Goal: Task Accomplishment & Management: Complete application form

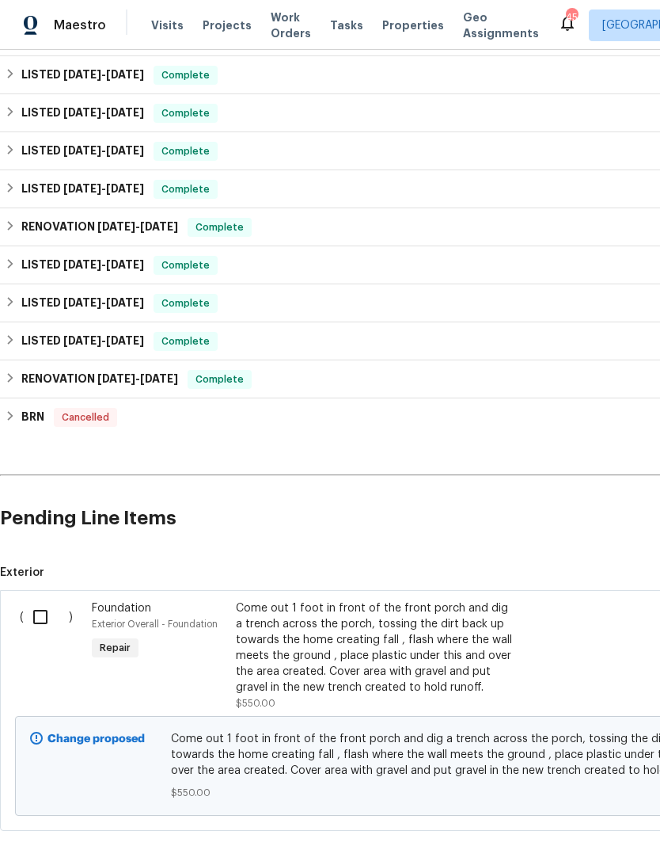
scroll to position [662, 0]
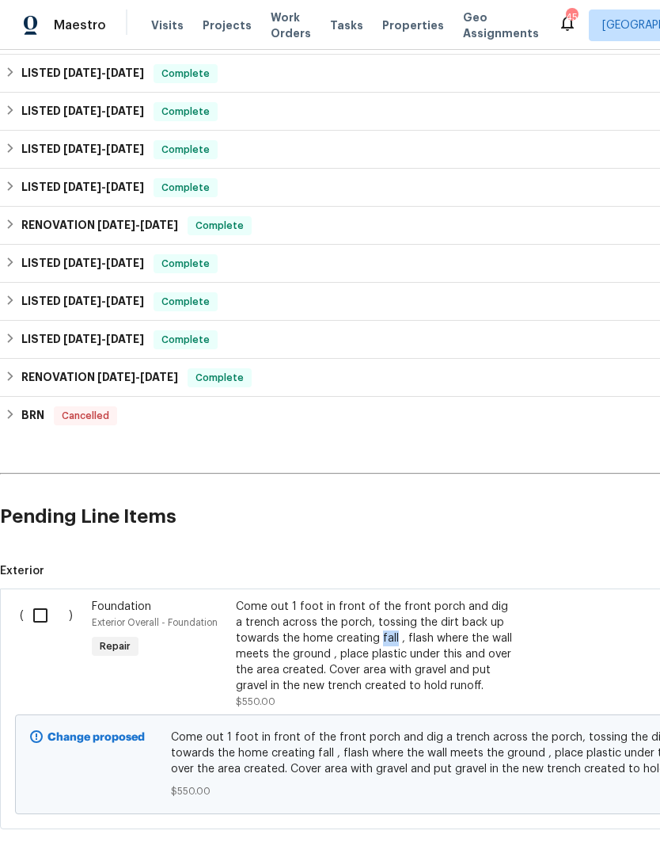
click at [325, 607] on div "Come out 1 foot in front of the front porch and dig a trench across the porch, …" at bounding box center [375, 645] width 279 height 95
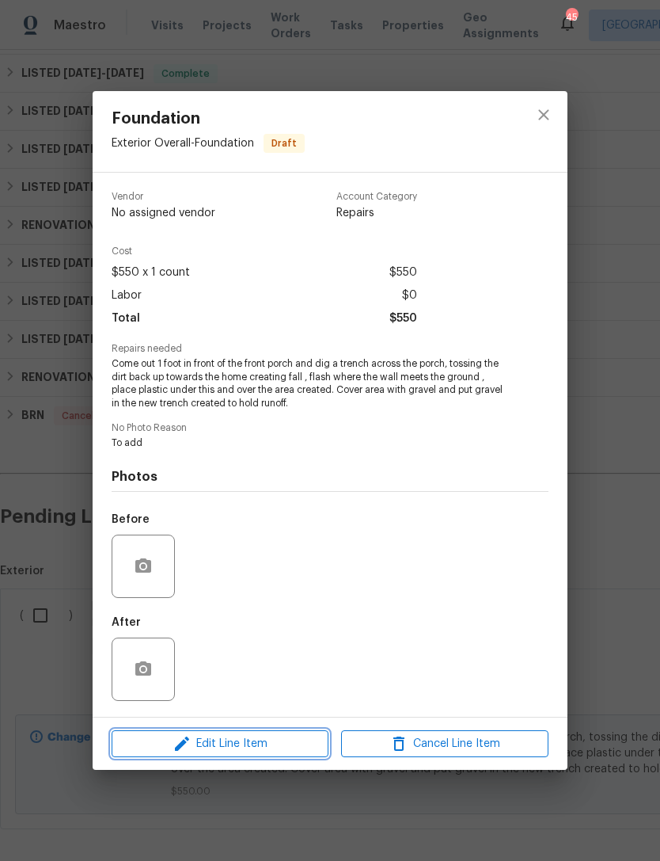
click at [251, 740] on span "Edit Line Item" at bounding box center [219, 744] width 207 height 20
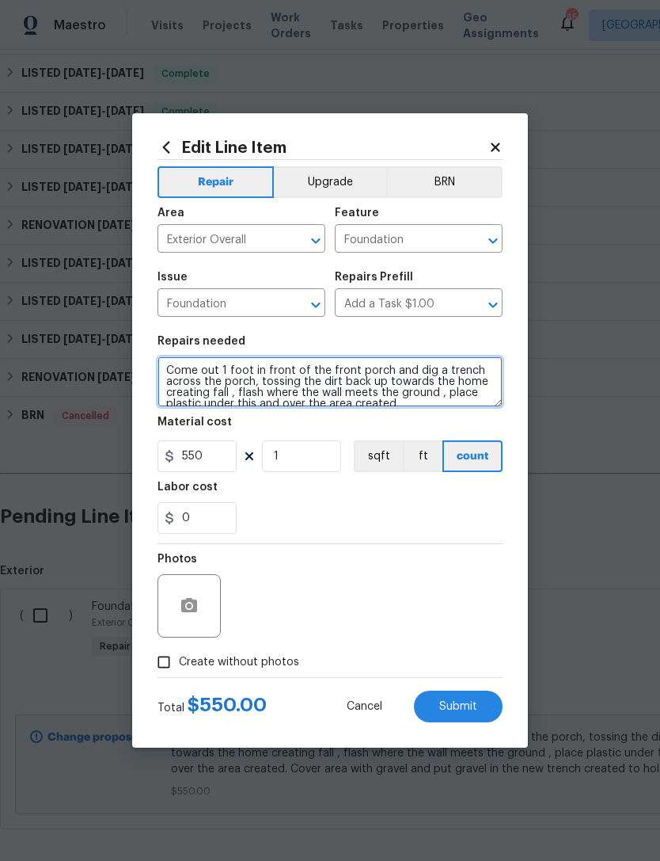
click at [248, 362] on textarea "Come out 1 foot in front of the front porch and dig a trench across the porch, …" at bounding box center [330, 381] width 345 height 51
click at [245, 366] on textarea "Come out 1 foot in front of the front porch and dig a trench across the porch, …" at bounding box center [330, 381] width 345 height 51
click at [353, 362] on textarea "Come out 1 foot in front of the front porch and dig a trench across the porch, …" at bounding box center [330, 381] width 345 height 51
click at [351, 366] on textarea "Come out 1 foot in front of the front porch and dig a trench across the porch, …" at bounding box center [330, 381] width 345 height 51
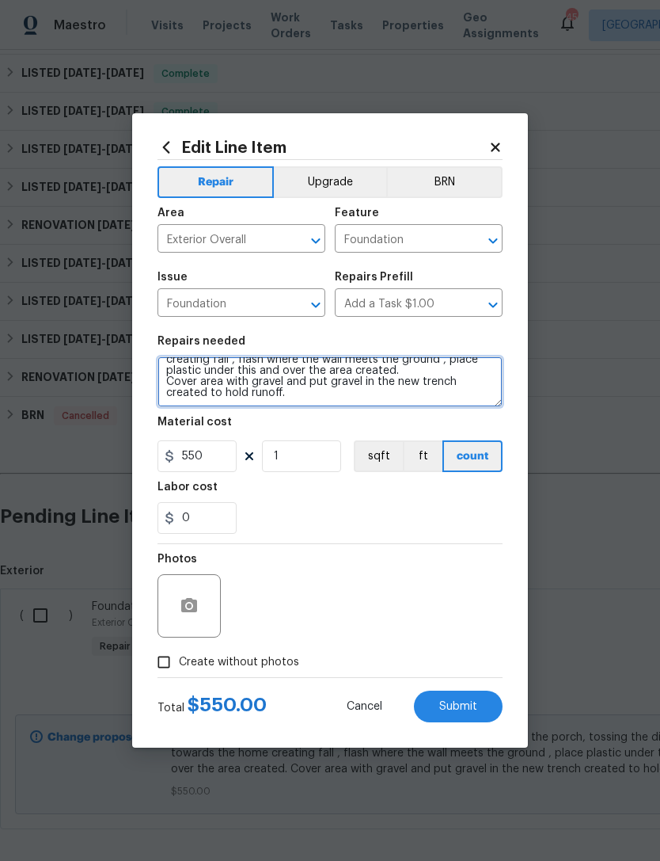
scroll to position [33, 0]
click at [300, 392] on textarea "Come out 1 foot in front of the back porch and dig a trench across the porch, t…" at bounding box center [330, 381] width 345 height 51
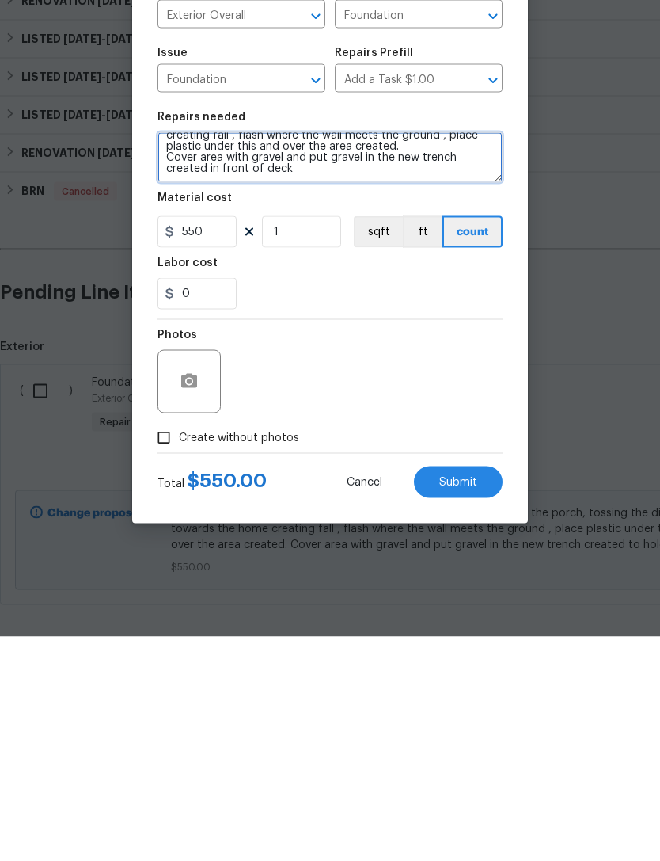
type textarea "Come out 1 foot in front of the back porch and dig a trench across the porch, t…"
click at [167, 647] on input "Create without photos" at bounding box center [164, 662] width 30 height 30
checkbox input "true"
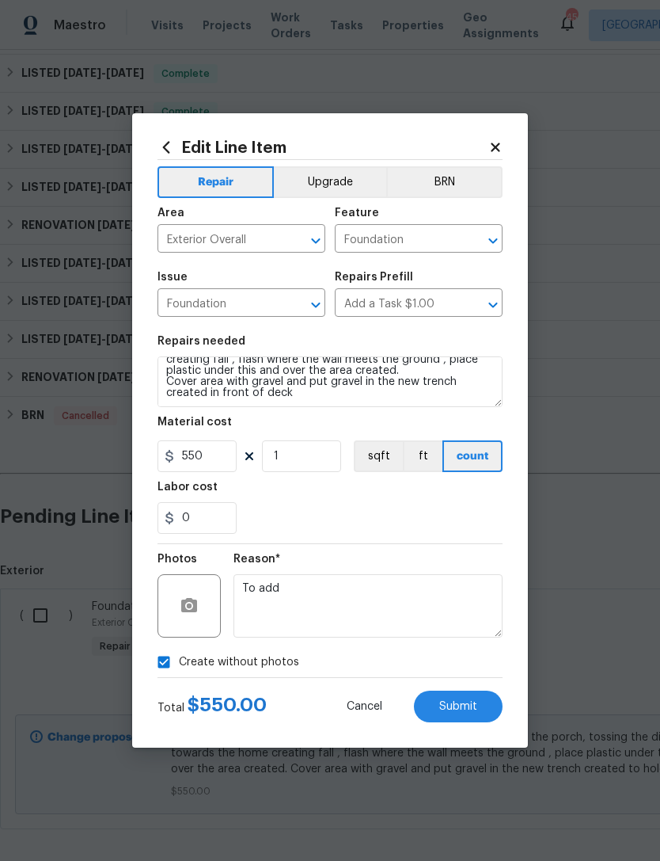
click at [477, 699] on button "Submit" at bounding box center [458, 706] width 89 height 32
type textarea "Come out 1 foot in front of the back porch and dig a trench across the porch, t…"
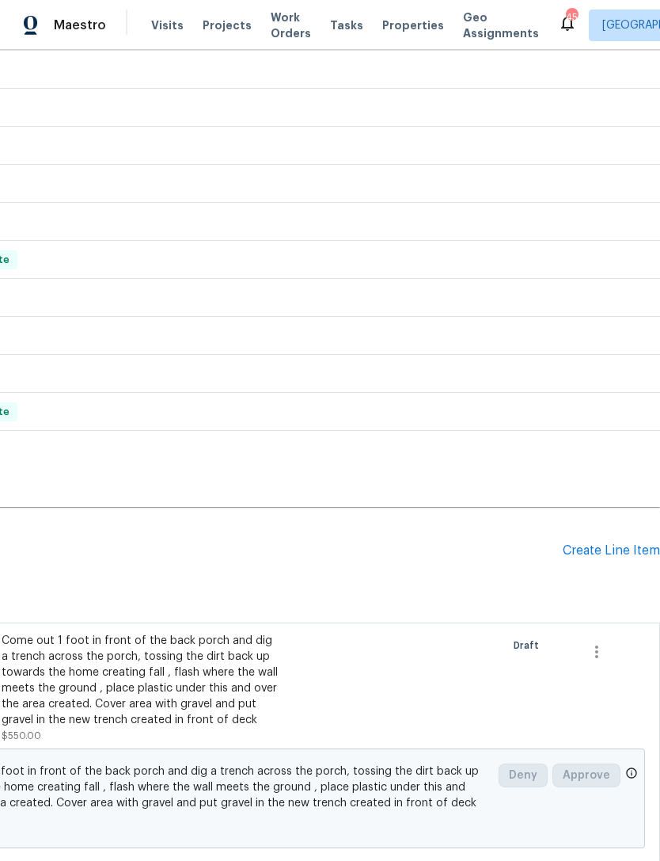
scroll to position [625, 234]
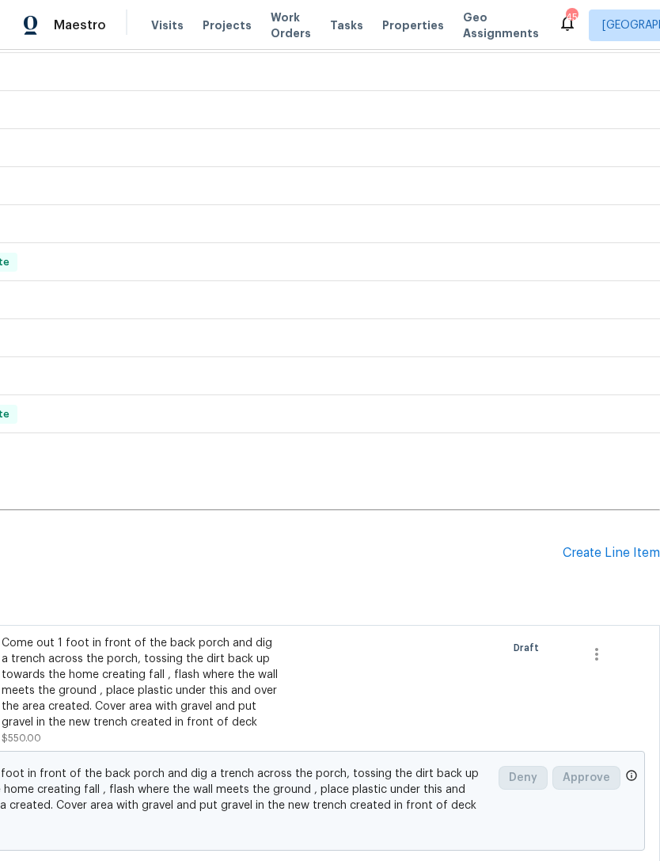
click at [606, 545] on div "Create Line Item" at bounding box center [611, 552] width 97 height 15
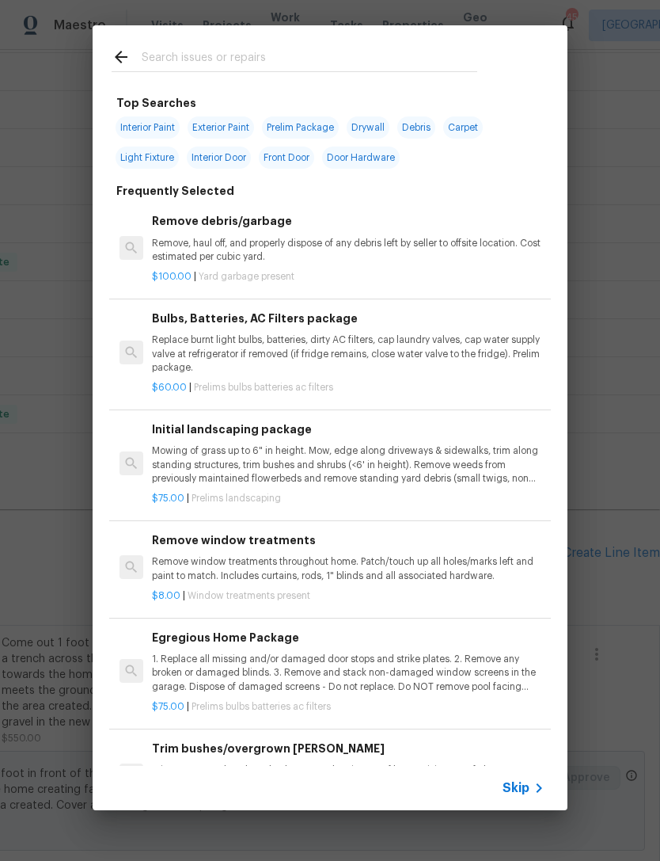
click at [168, 53] on input "text" at bounding box center [310, 59] width 336 height 24
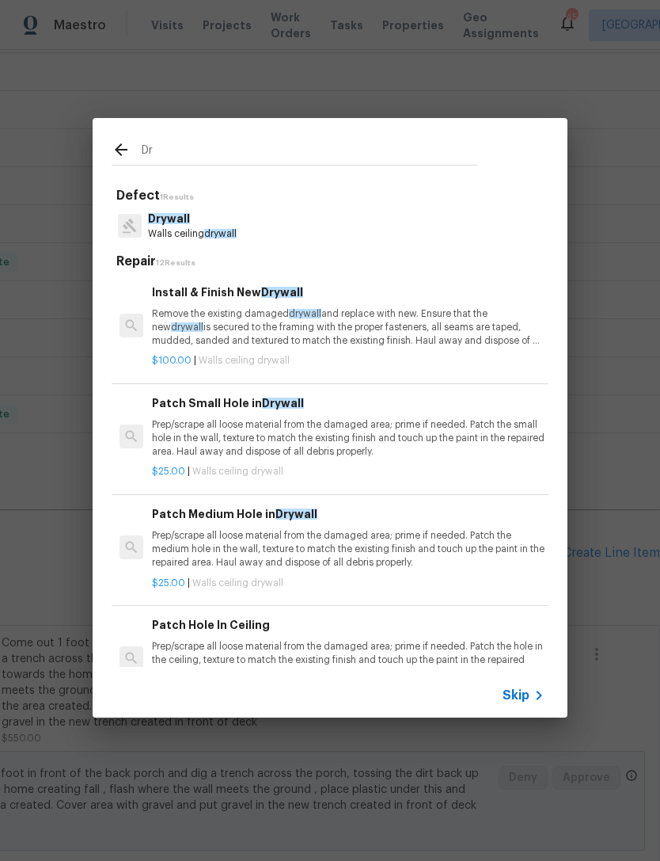
type input "D"
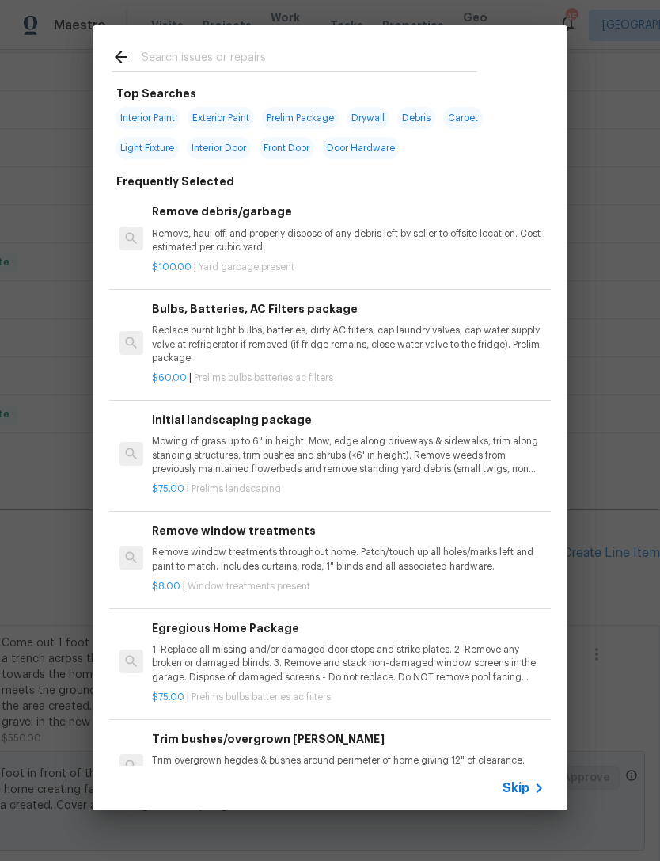
scroll to position [4, 0]
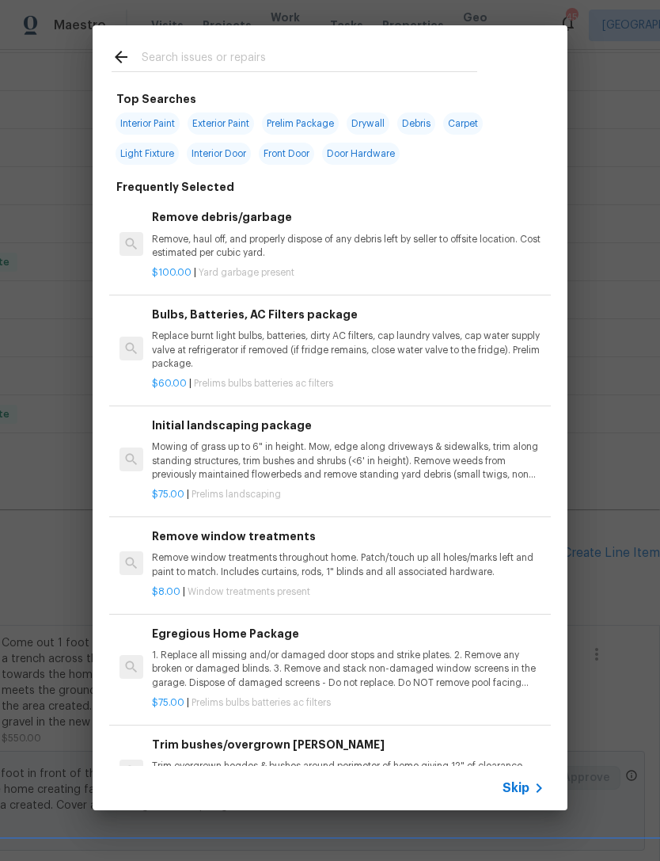
click at [149, 109] on div "Interior Paint Exterior Paint Prelim Package Drywall Debris Carpet Light Fixtur…" at bounding box center [330, 138] width 437 height 60
click at [153, 118] on span "Interior Paint" at bounding box center [148, 123] width 64 height 22
type input "Interior Paint"
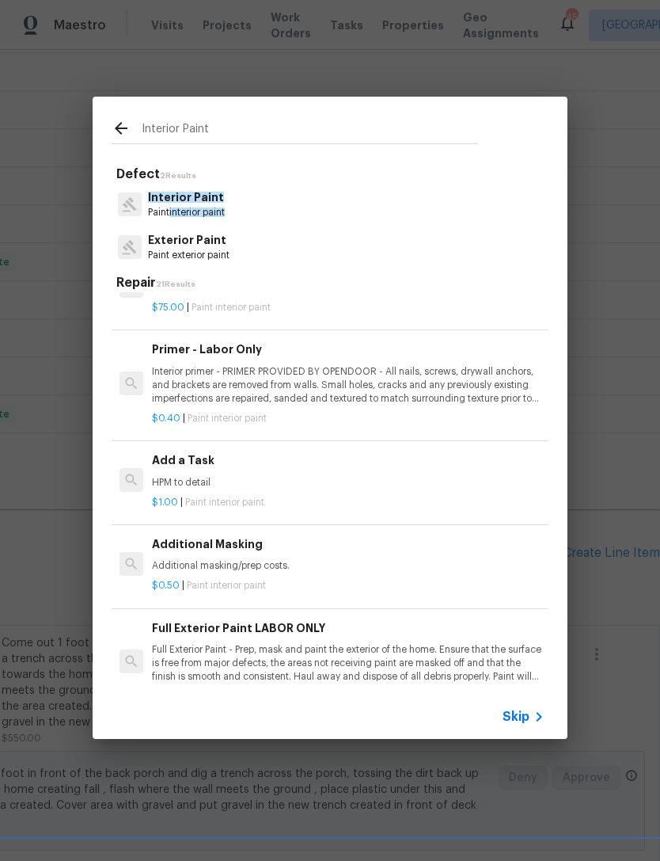
scroll to position [355, 0]
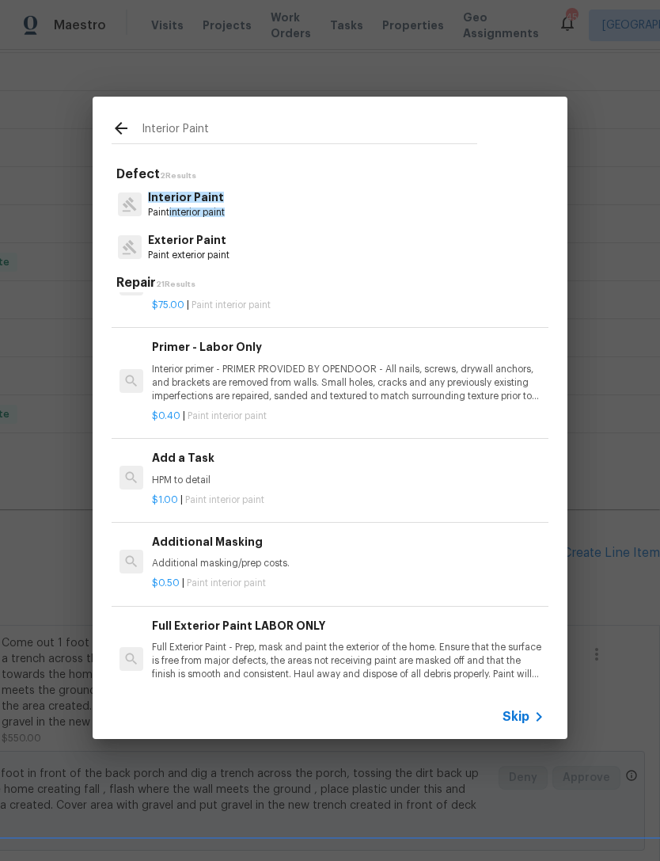
click at [206, 468] on div "Add a Task HPM to detail" at bounding box center [348, 468] width 393 height 38
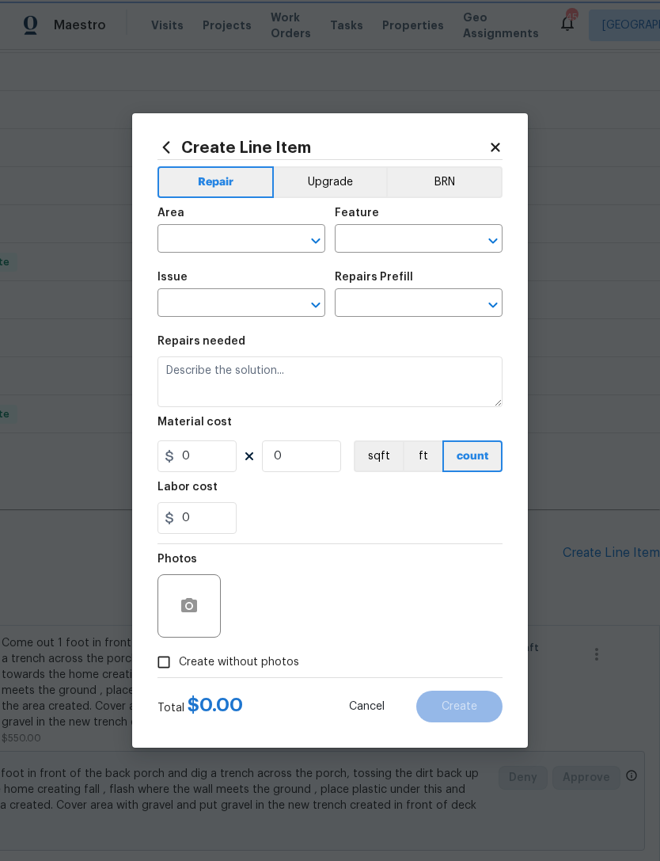
type input "Overall Paint"
type input "Interior Paint"
type input "Add a Task $1.00"
type textarea "HPM to detail"
type input "1"
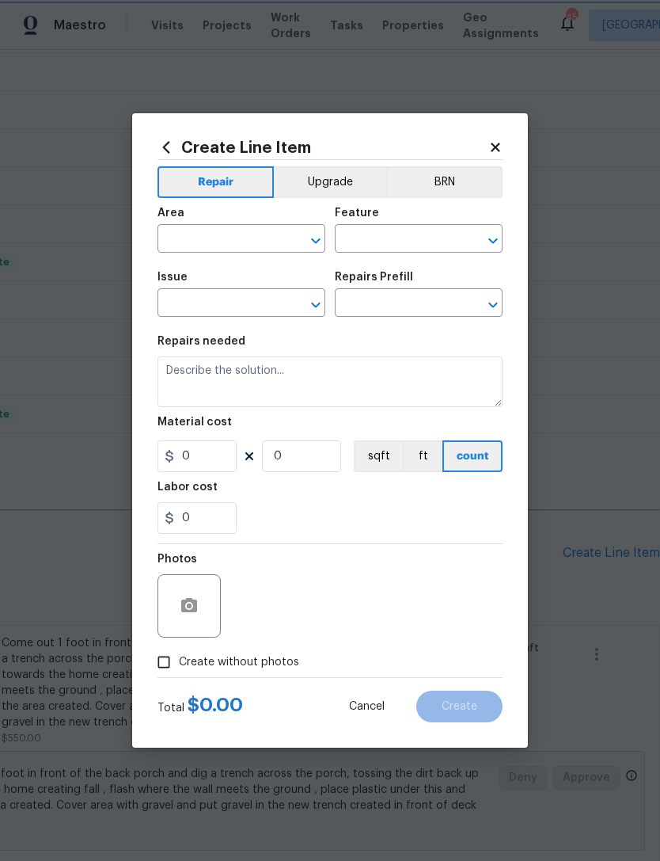
type input "1"
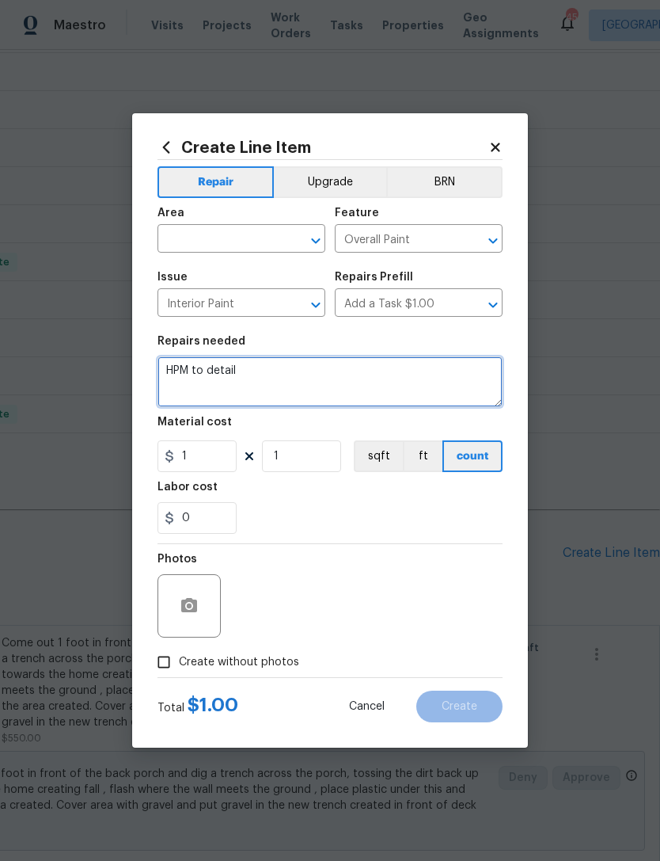
click at [272, 369] on textarea "HPM to detail" at bounding box center [330, 381] width 345 height 51
type textarea "H"
type textarea "P"
click at [166, 363] on textarea "After removing drywall and insulation" at bounding box center [330, 381] width 345 height 51
click at [179, 359] on textarea "After removing drywall and insulation" at bounding box center [330, 381] width 345 height 51
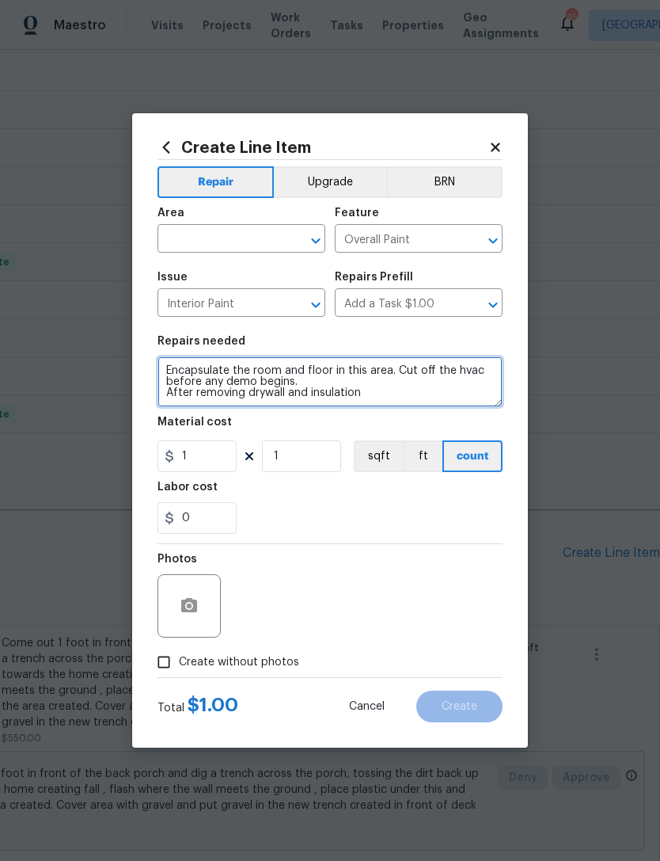
click at [376, 395] on textarea "Encapsulate the room and floor in this area. Cut off the hvac before any demo b…" at bounding box center [330, 381] width 345 height 51
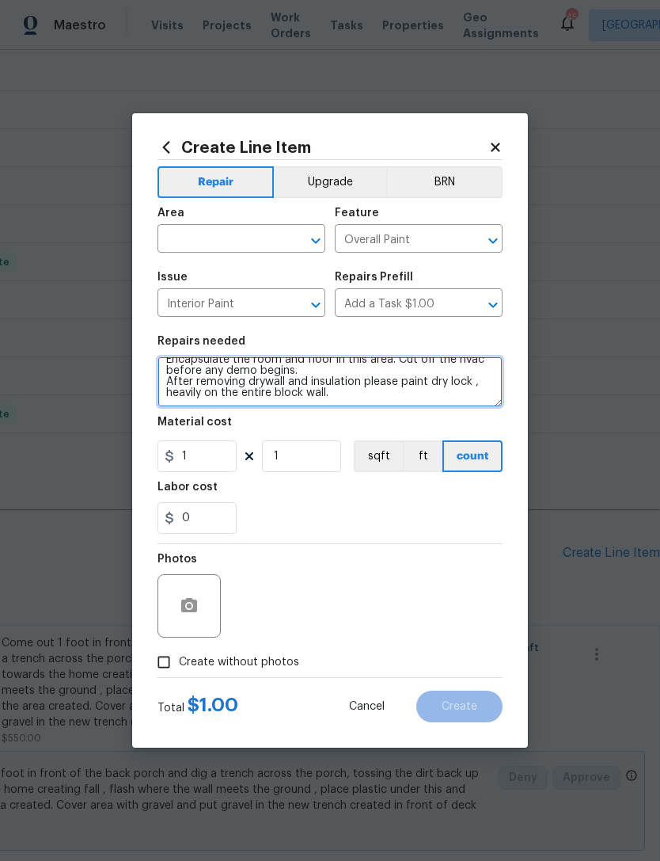
scroll to position [14, 0]
type textarea "Encapsulate the room and floor in this area. Cut off the hvac before any demo b…"
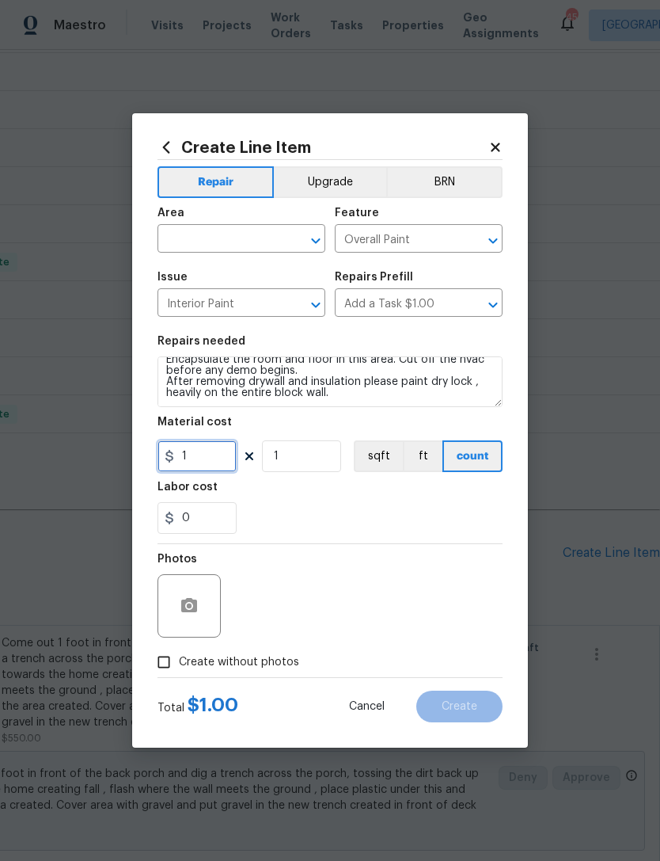
click at [215, 447] on input "1" at bounding box center [197, 456] width 79 height 32
click at [212, 451] on input "1" at bounding box center [197, 456] width 79 height 32
type input "0"
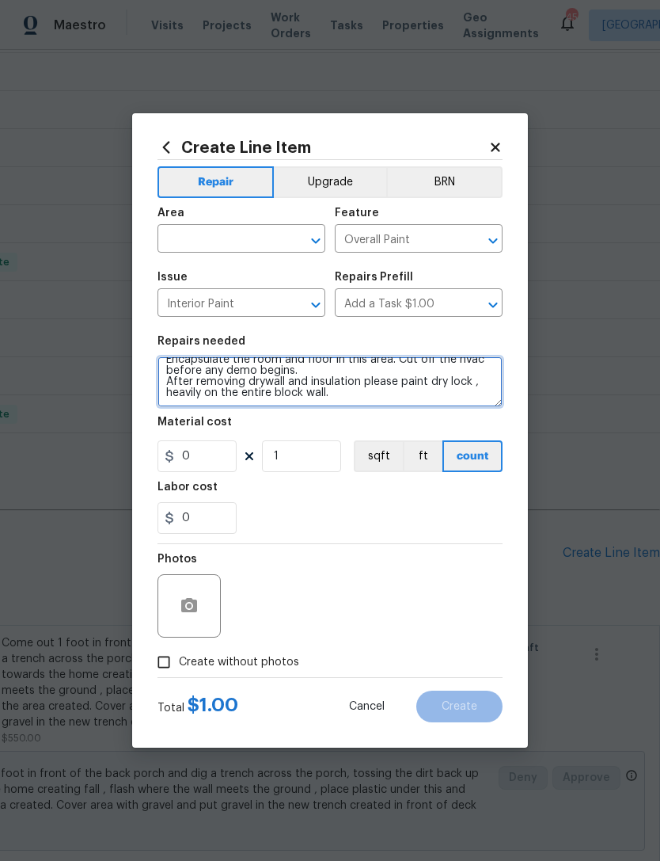
click at [195, 397] on textarea "Encapsulate the room and floor in this area. Cut off the hvac before any demo b…" at bounding box center [330, 381] width 345 height 51
type textarea "Encapsulate the room and floor in this area. Cut off the hvac before any demo b…"
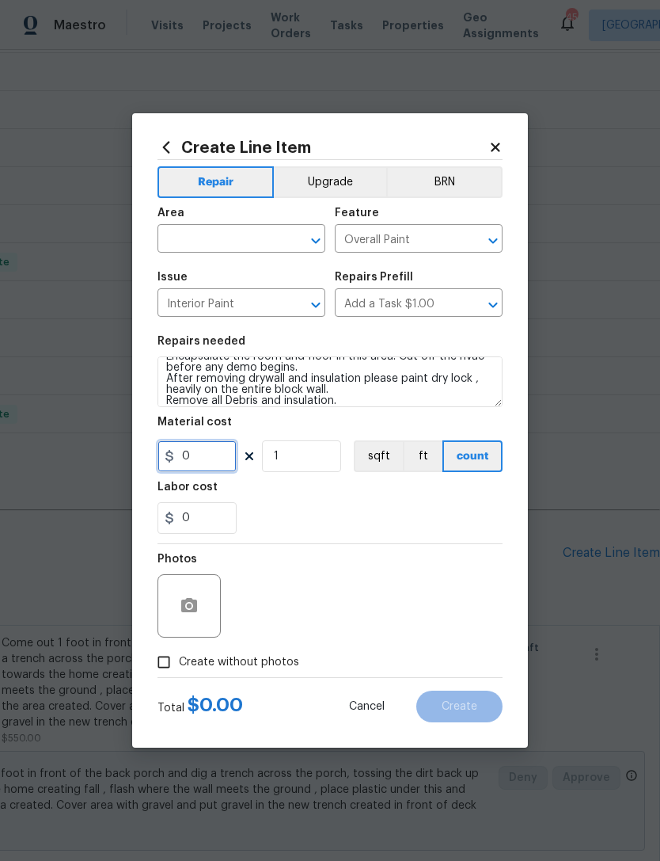
click at [218, 459] on input "0" at bounding box center [197, 456] width 79 height 32
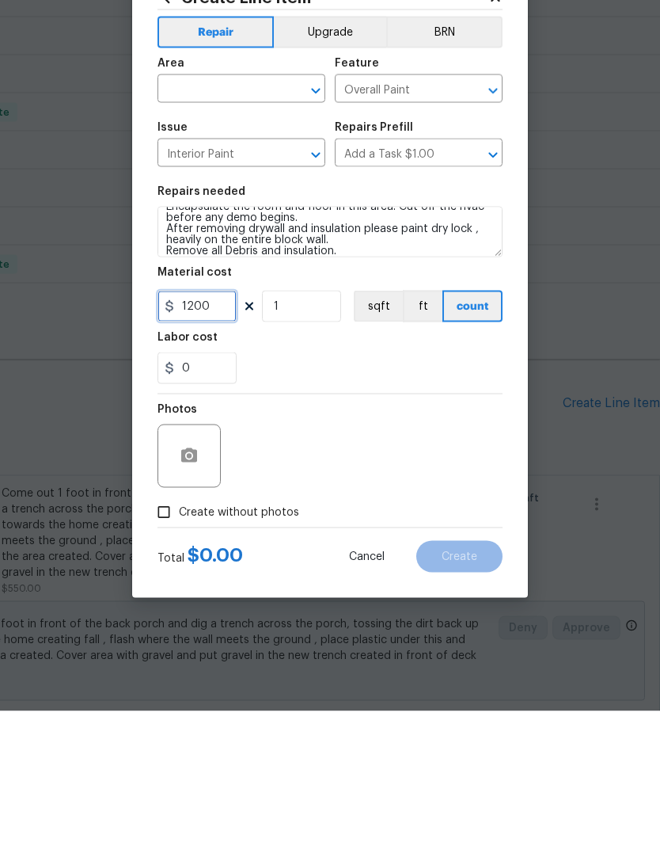
type input "1200"
click at [172, 647] on input "Create without photos" at bounding box center [164, 662] width 30 height 30
checkbox input "true"
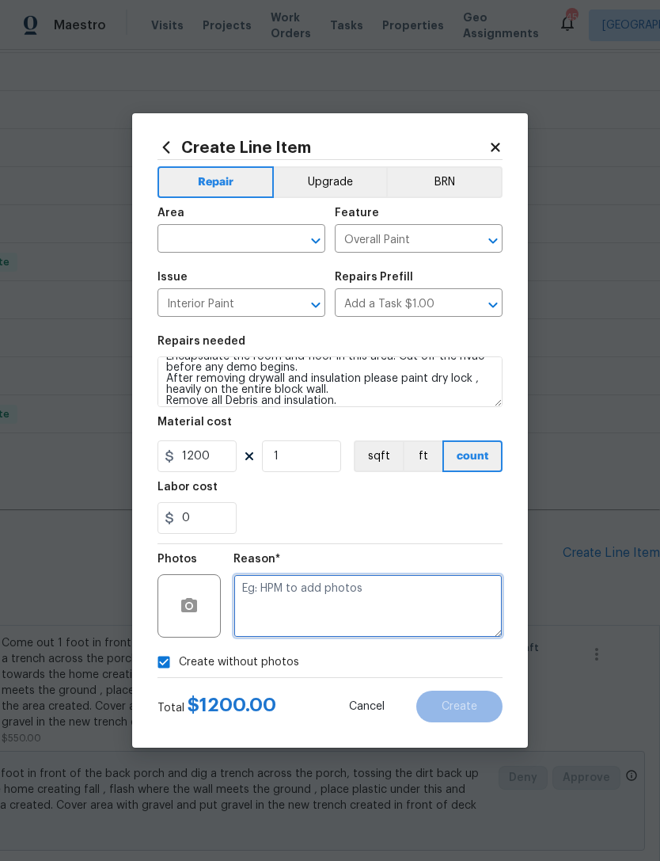
click at [319, 591] on textarea at bounding box center [368, 605] width 269 height 63
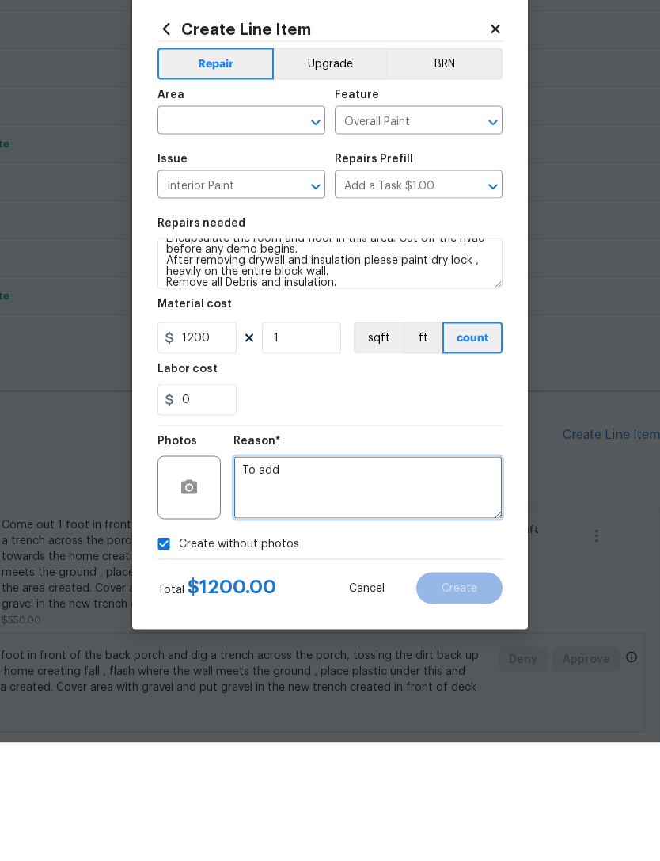
type textarea "To add"
click at [259, 228] on input "text" at bounding box center [219, 240] width 123 height 25
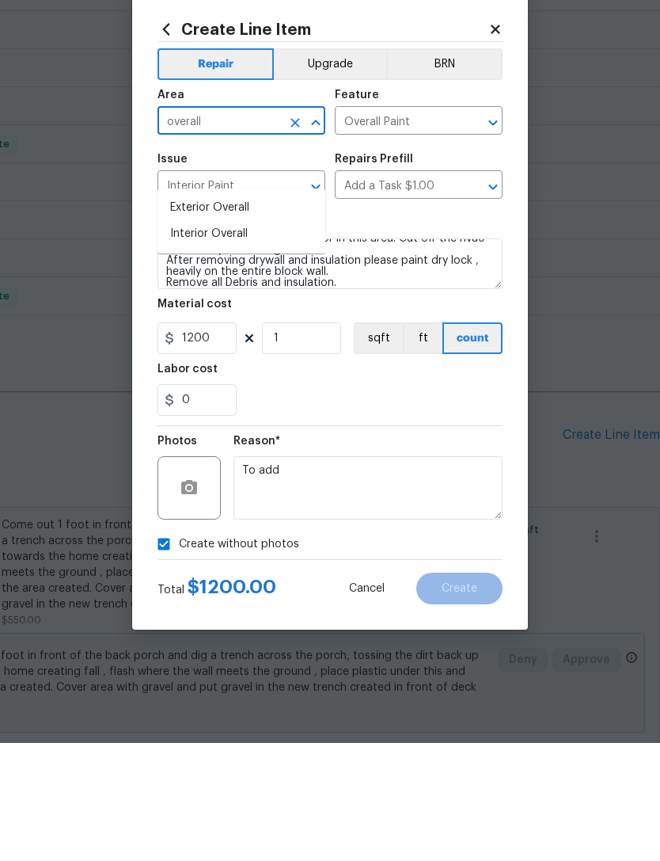
click at [240, 339] on li "Interior Overall" at bounding box center [242, 352] width 168 height 26
type input "Interior Overall"
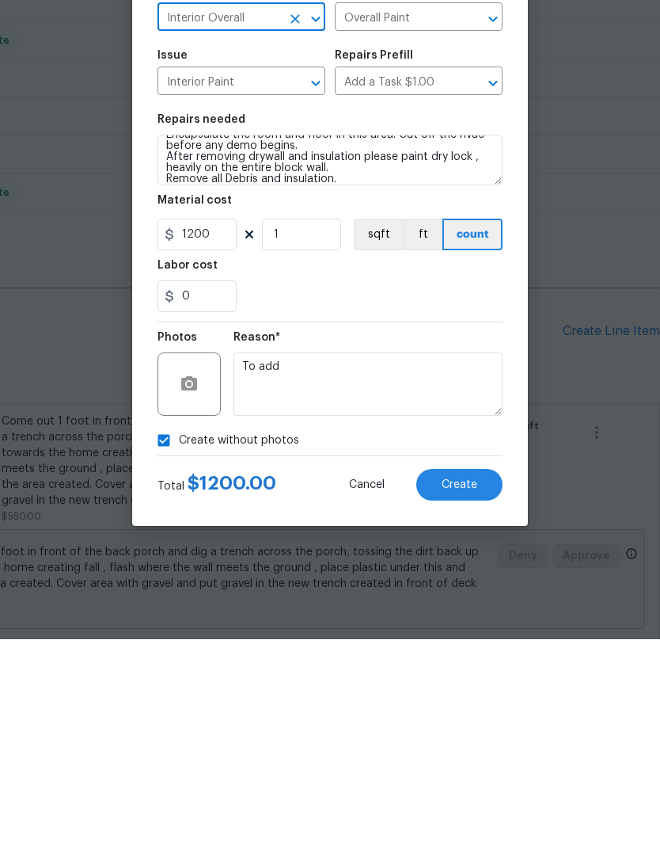
click at [475, 701] on span "Create" at bounding box center [460, 707] width 36 height 12
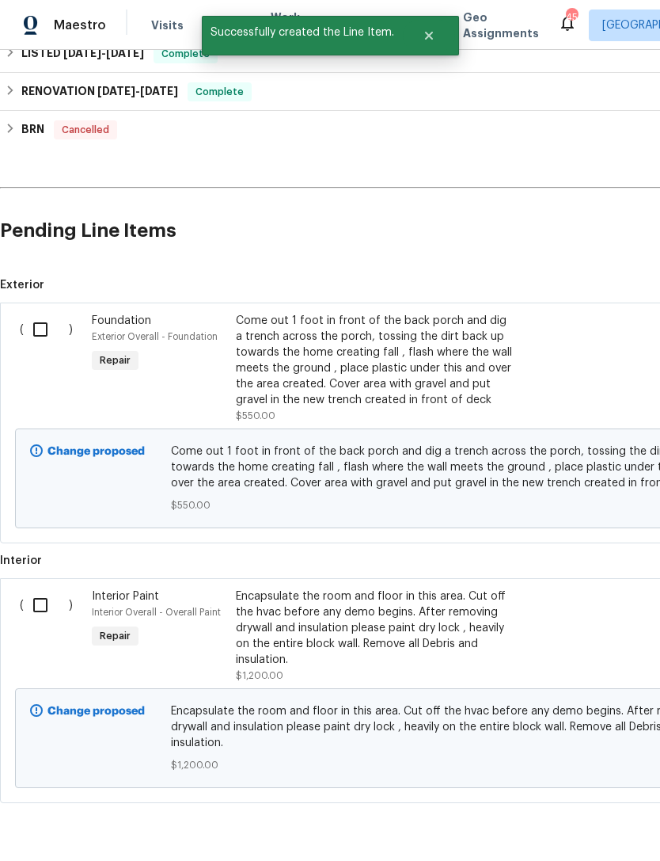
scroll to position [948, 0]
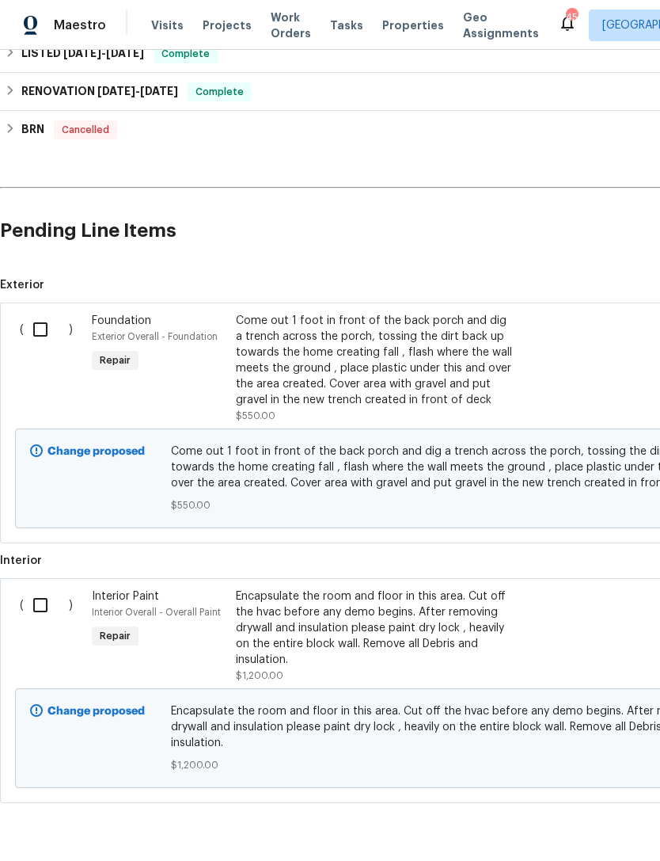
click at [60, 313] on input "checkbox" at bounding box center [46, 329] width 45 height 33
checkbox input "true"
click at [45, 588] on input "checkbox" at bounding box center [46, 604] width 45 height 33
checkbox input "true"
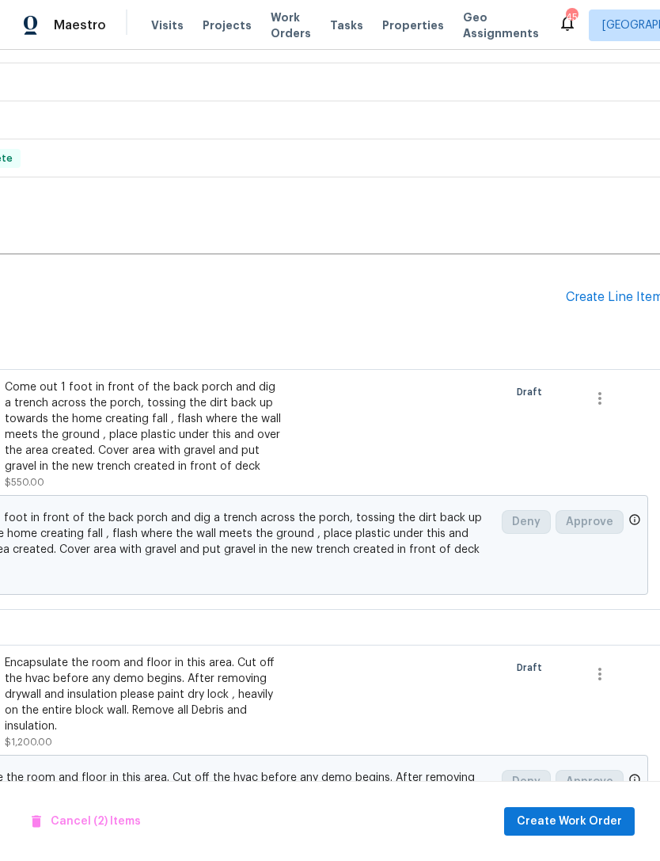
scroll to position [880, 231]
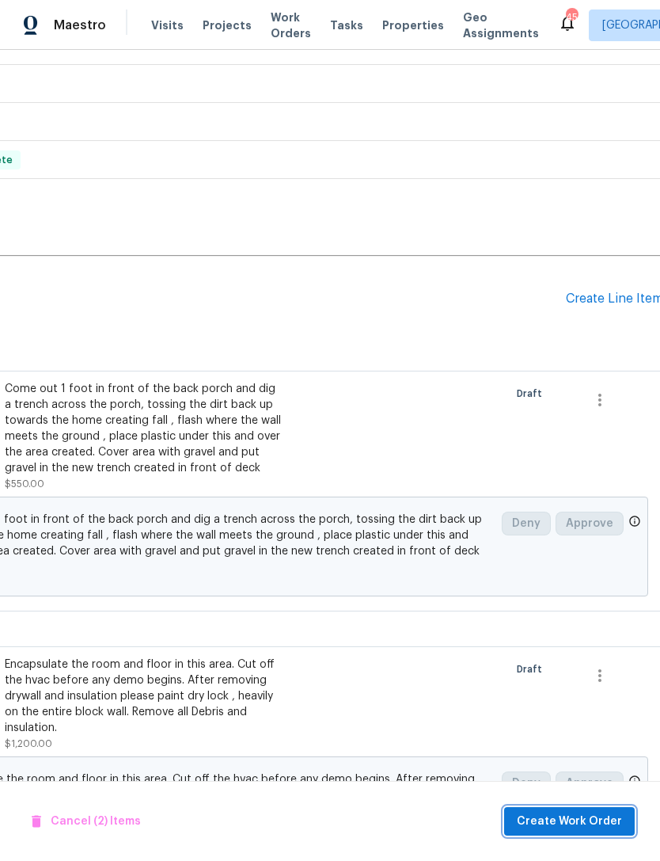
click at [583, 823] on span "Create Work Order" at bounding box center [569, 821] width 105 height 20
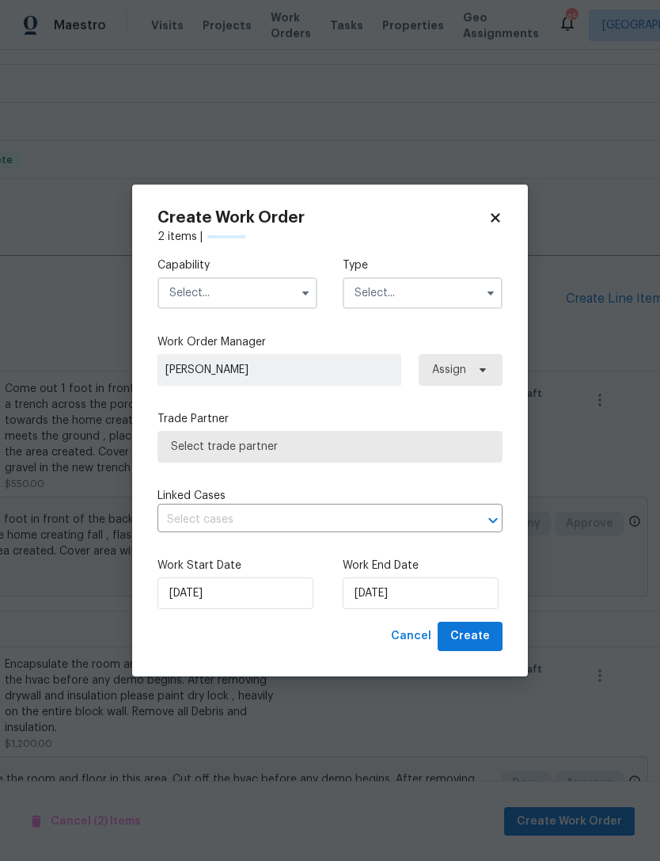
checkbox input "false"
click at [432, 600] on input "[DATE]" at bounding box center [421, 593] width 156 height 32
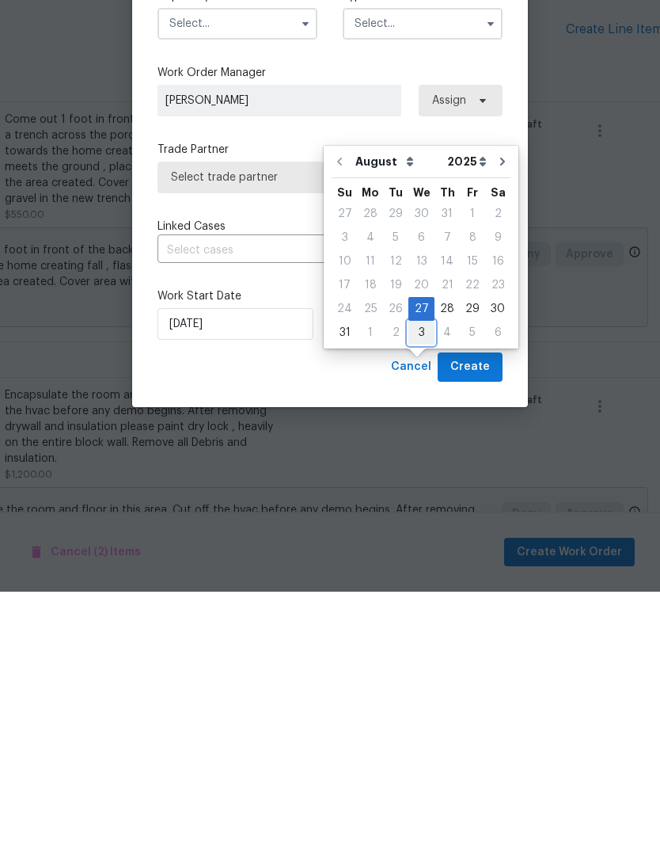
click at [423, 591] on div "3" at bounding box center [421, 602] width 26 height 22
type input "[DATE]"
select select "8"
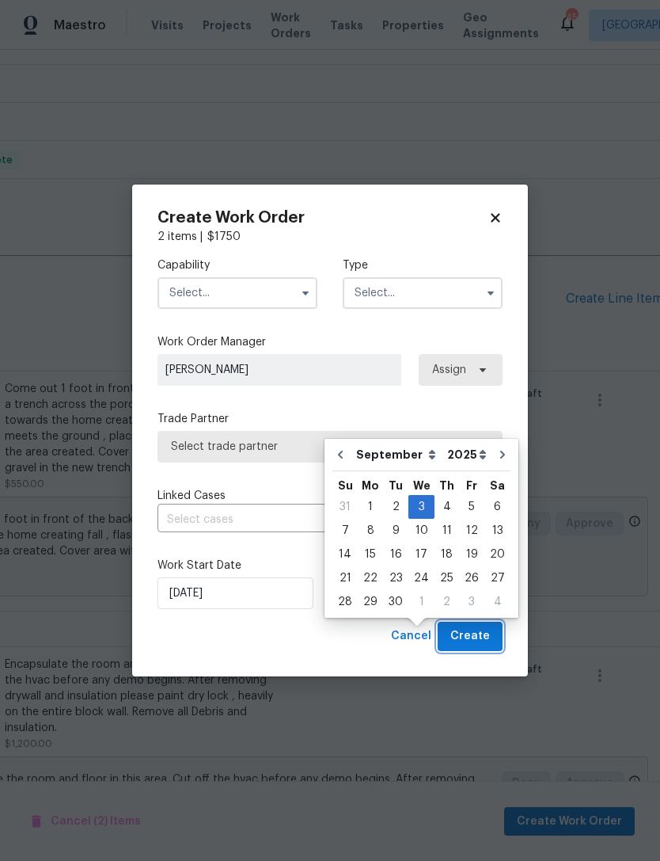
click at [487, 634] on span "Create" at bounding box center [470, 636] width 40 height 20
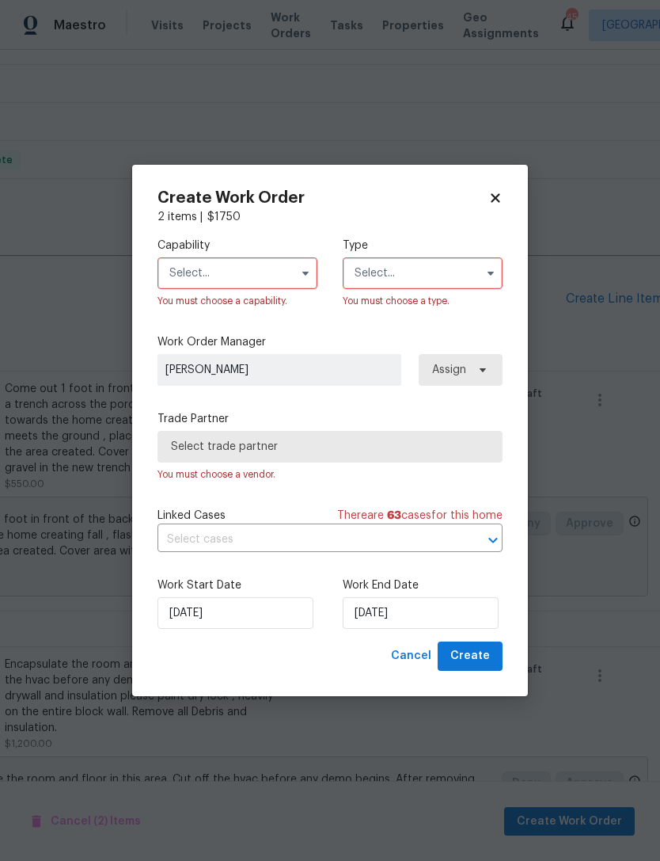
click at [260, 264] on input "text" at bounding box center [238, 273] width 160 height 32
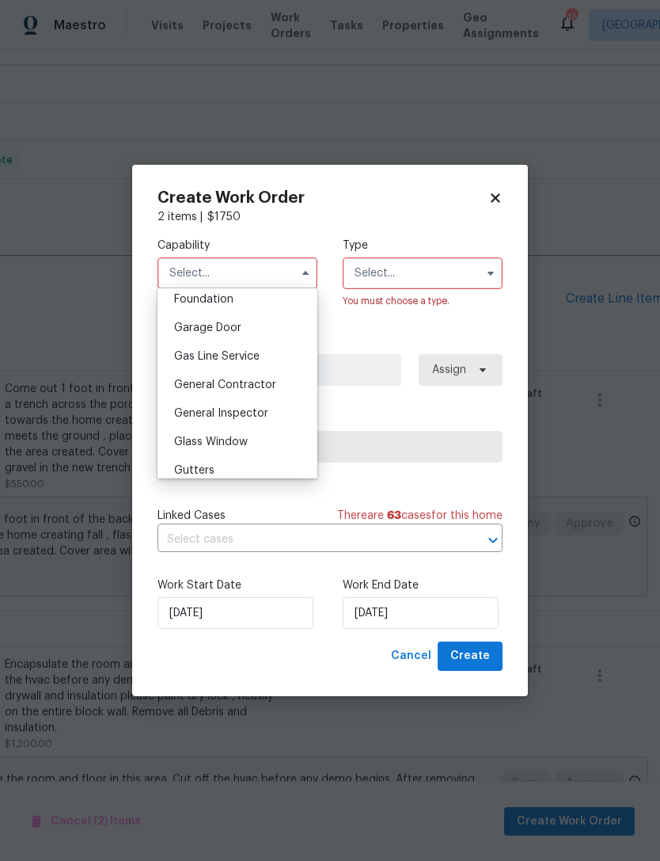
scroll to position [708, 0]
click at [263, 355] on span "General Contractor" at bounding box center [225, 355] width 102 height 11
type input "General Contractor"
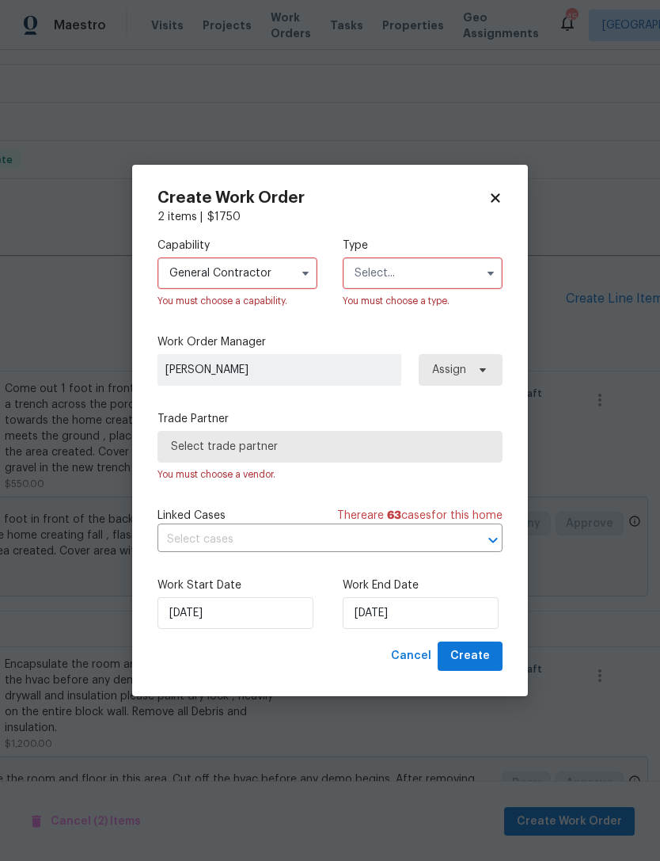
click at [476, 265] on input "text" at bounding box center [423, 273] width 160 height 32
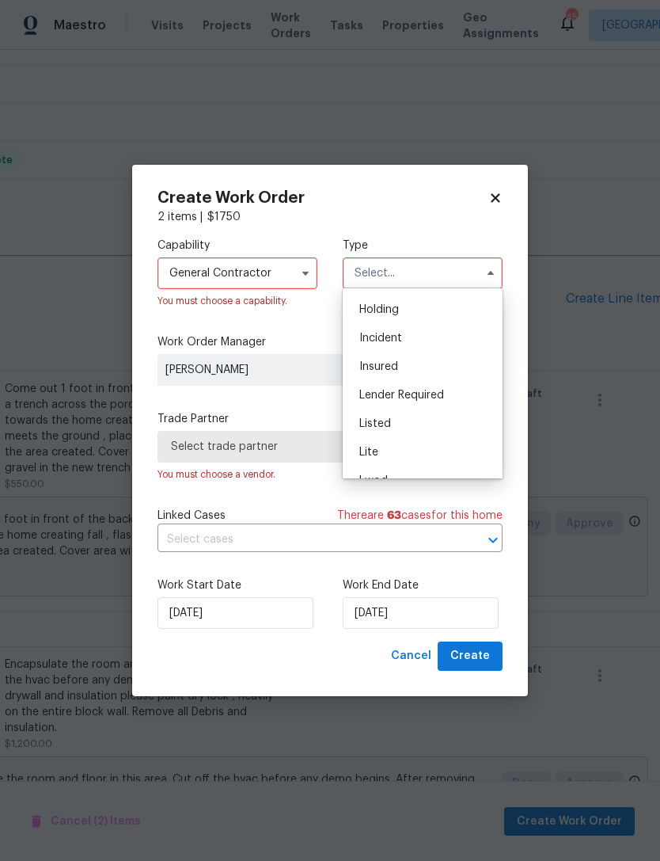
scroll to position [56, 0]
click at [386, 427] on div "Listed" at bounding box center [423, 421] width 152 height 28
type input "Listed"
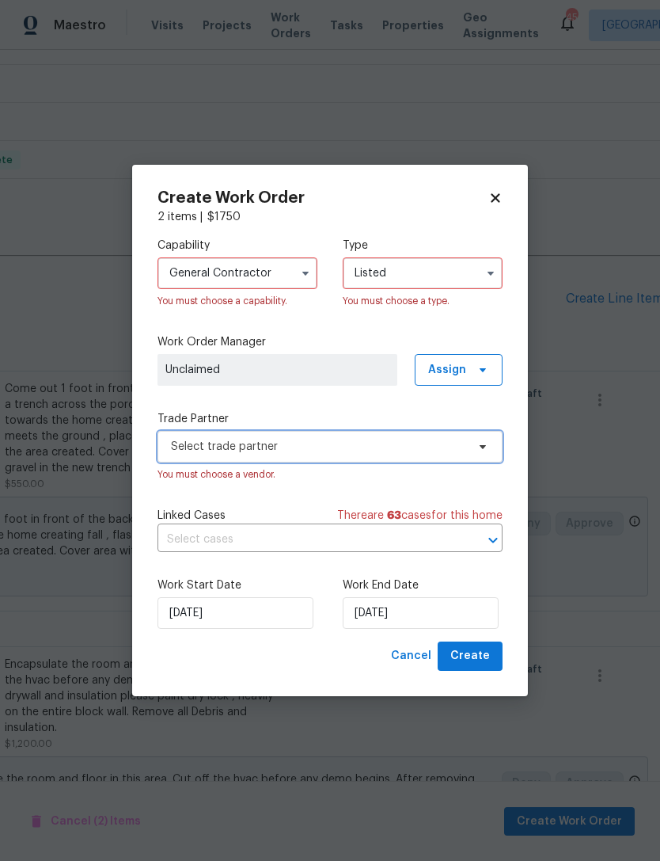
click at [244, 446] on span "Select trade partner" at bounding box center [318, 447] width 295 height 16
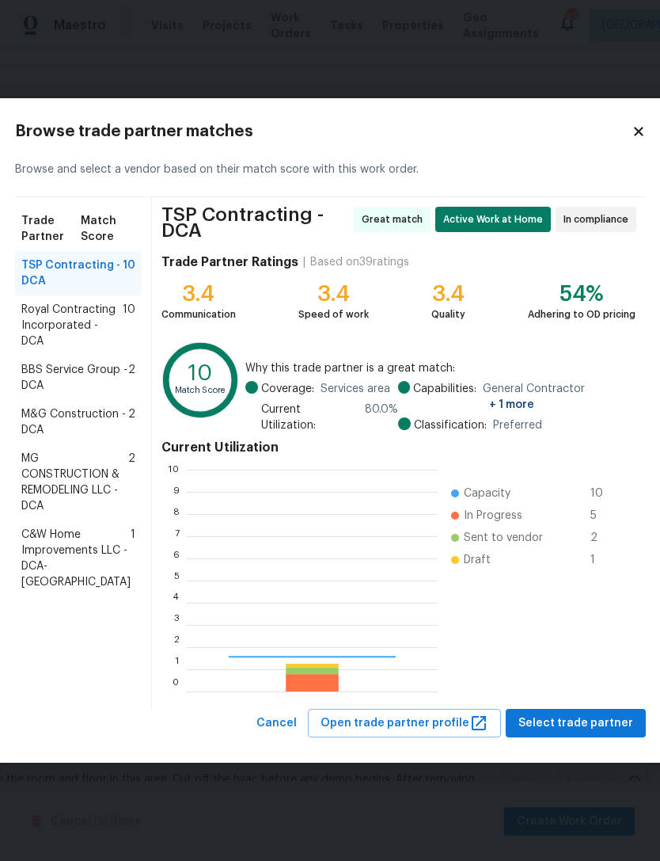
scroll to position [222, 251]
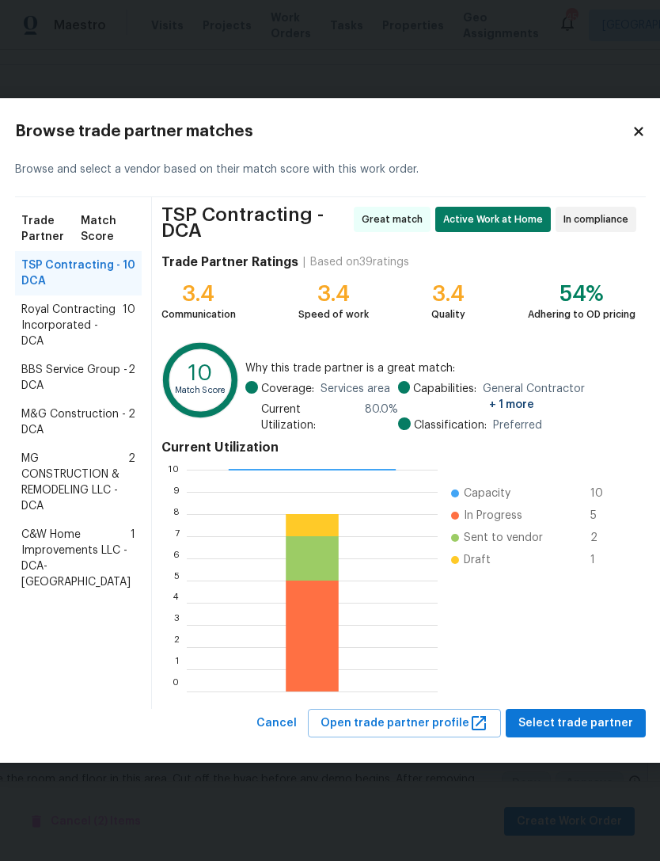
click at [68, 343] on span "Royal Contracting Incorporated - DCA" at bounding box center [71, 325] width 101 height 47
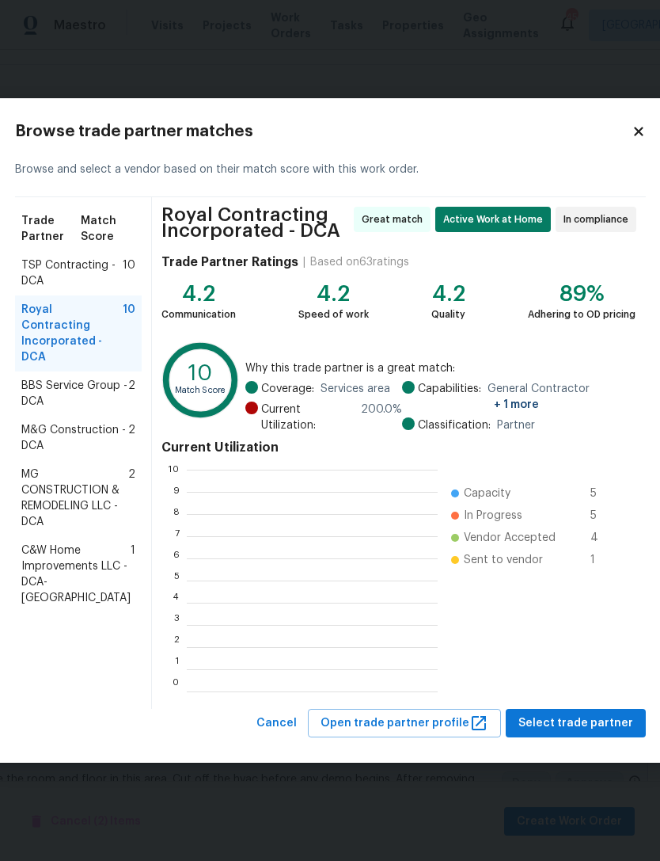
scroll to position [2, 2]
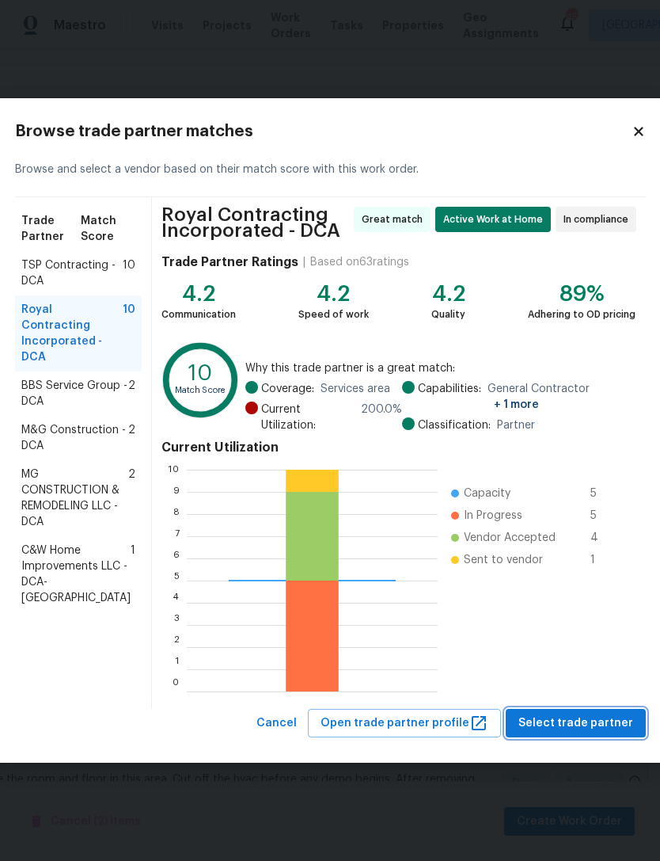
click at [573, 719] on span "Select trade partner" at bounding box center [576, 723] width 115 height 20
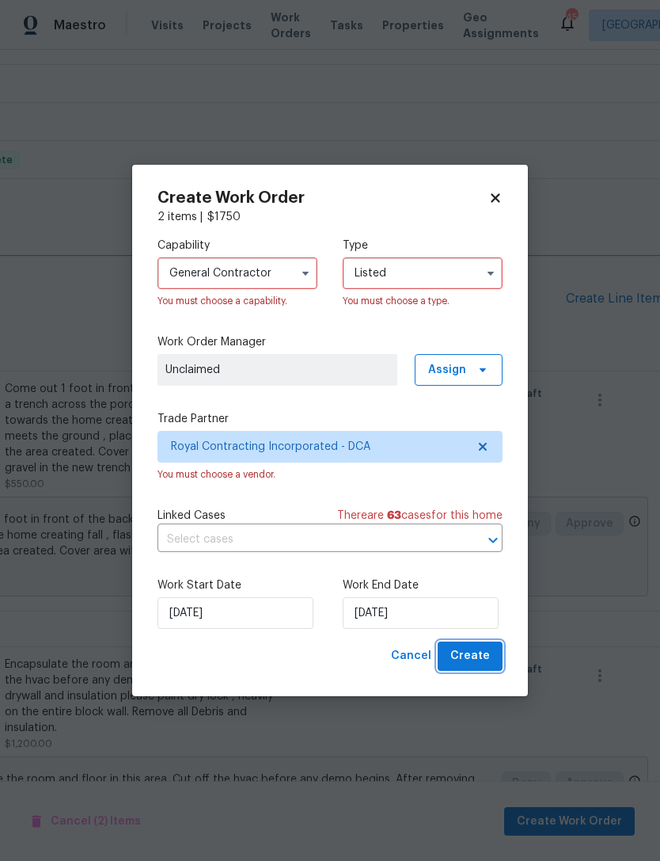
click at [481, 666] on span "Create" at bounding box center [470, 656] width 40 height 20
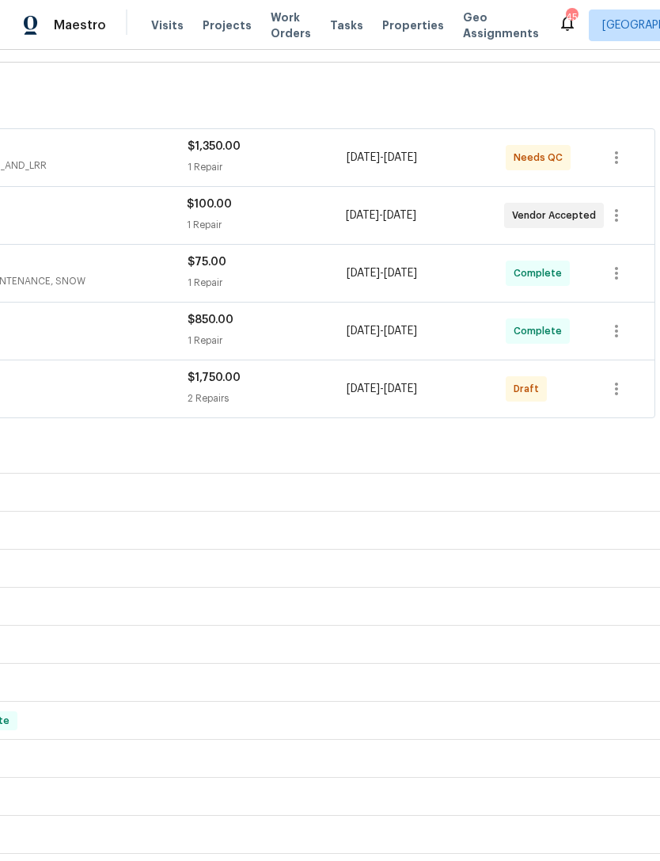
scroll to position [224, 234]
click at [628, 370] on button "button" at bounding box center [617, 389] width 38 height 38
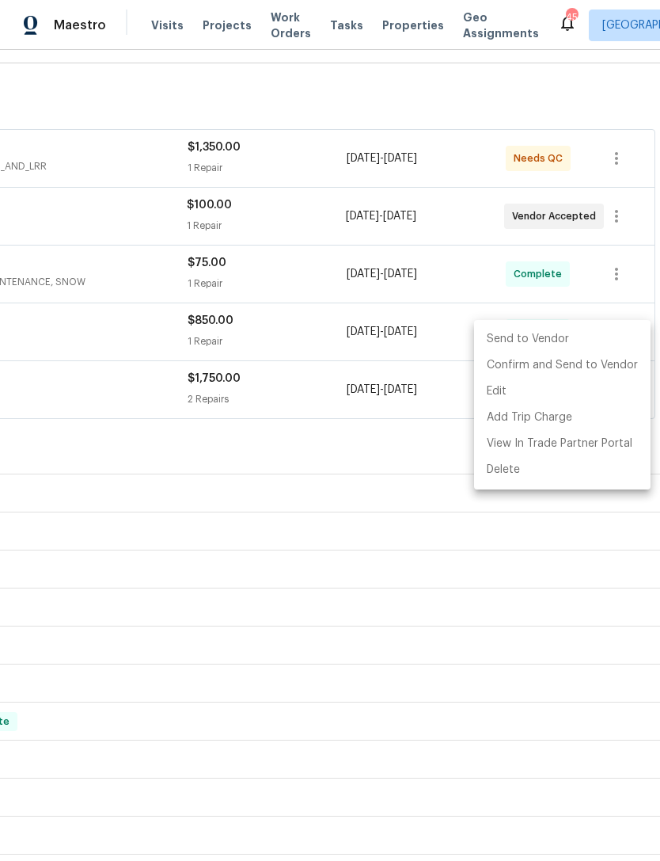
click at [545, 341] on li "Send to Vendor" at bounding box center [562, 339] width 177 height 26
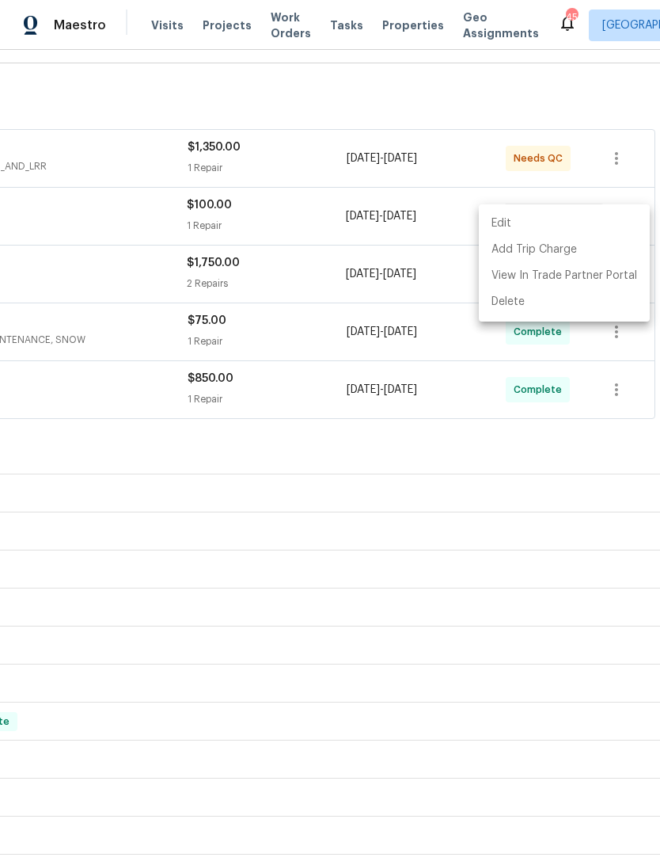
click at [131, 330] on div at bounding box center [330, 430] width 660 height 861
